Goal: Communication & Community: Connect with others

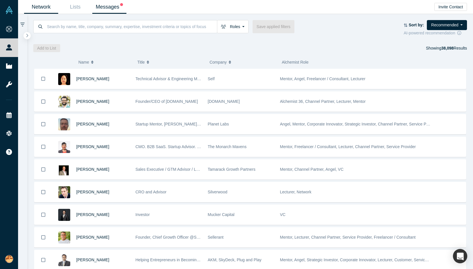
click at [105, 9] on link "Messages" at bounding box center [109, 6] width 34 height 13
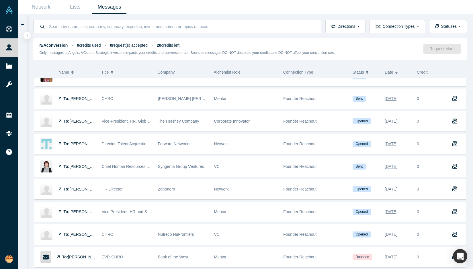
scroll to position [203, 0]
